Goal: Navigation & Orientation: Understand site structure

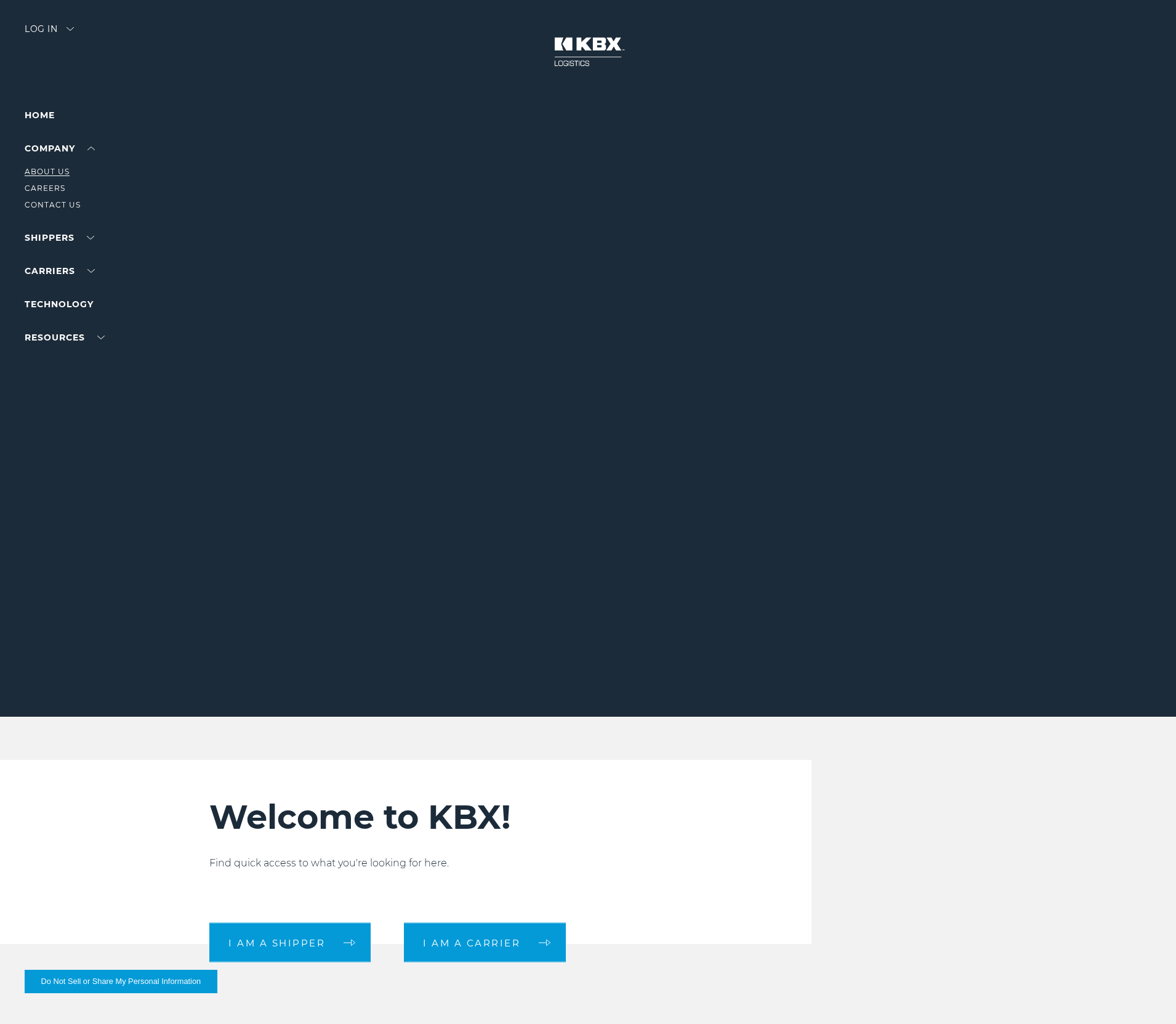
click at [46, 173] on link "About Us" at bounding box center [47, 171] width 45 height 9
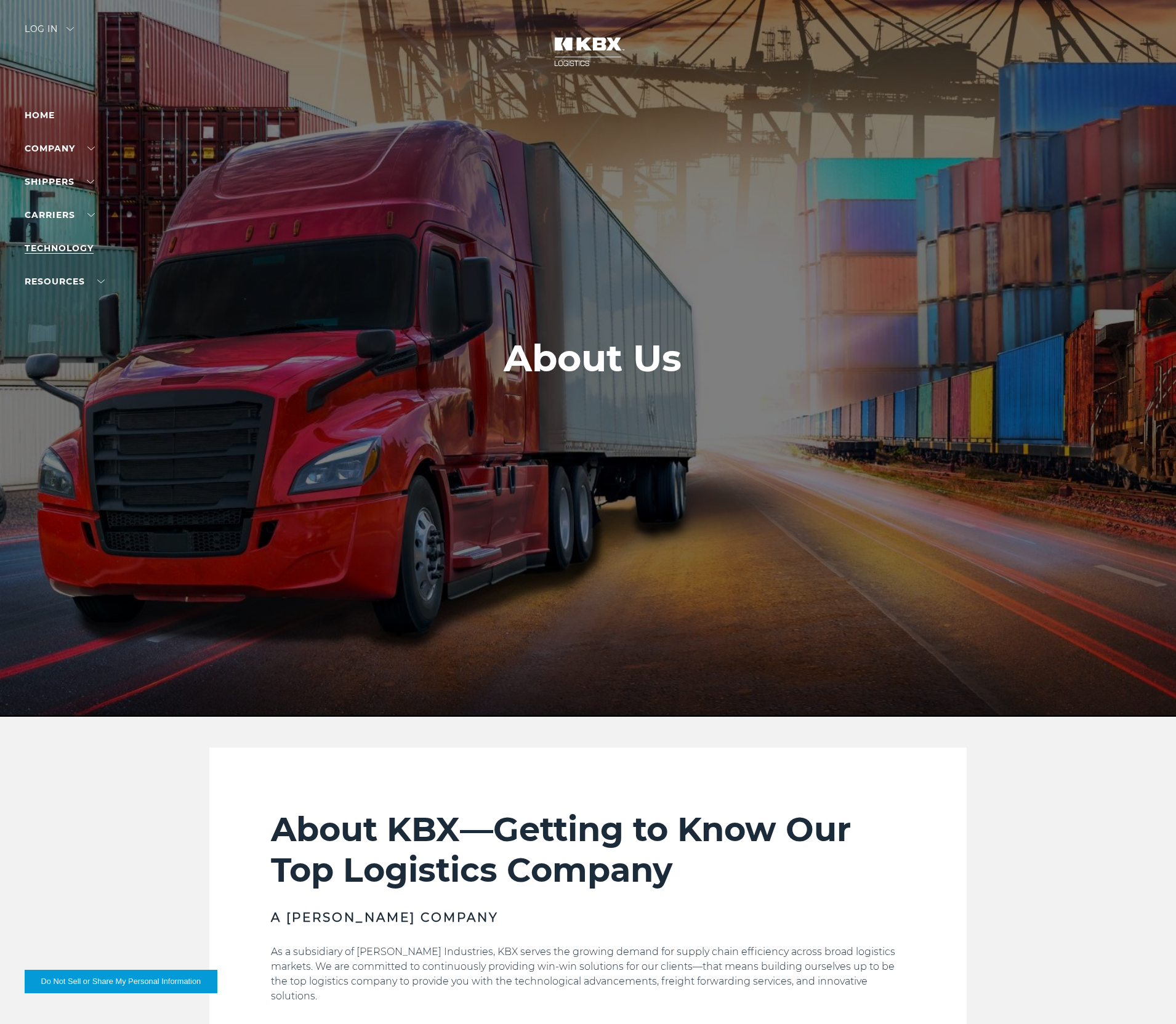
click at [66, 250] on link "Technology" at bounding box center [59, 248] width 69 height 11
